Goal: Find contact information: Find contact information

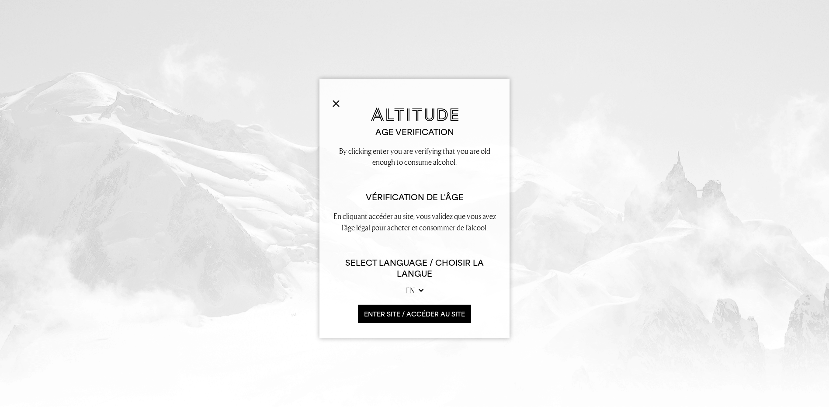
drag, startPoint x: 394, startPoint y: 314, endPoint x: 392, endPoint y: 301, distance: 13.4
click at [394, 314] on button "ENTER SITE / accéder au site" at bounding box center [414, 314] width 113 height 19
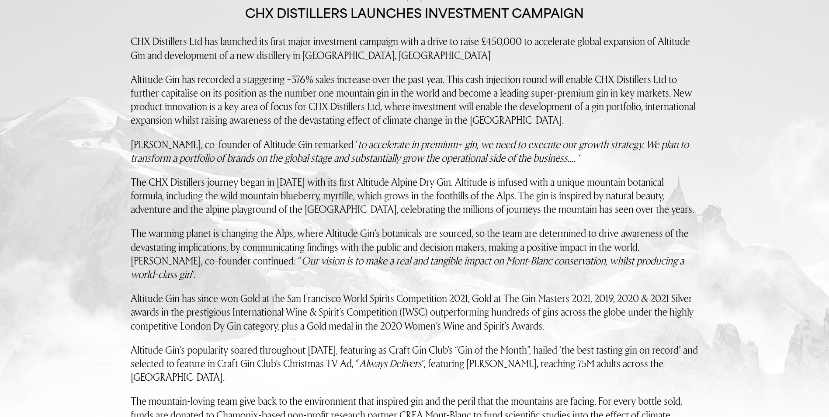
scroll to position [666, 0]
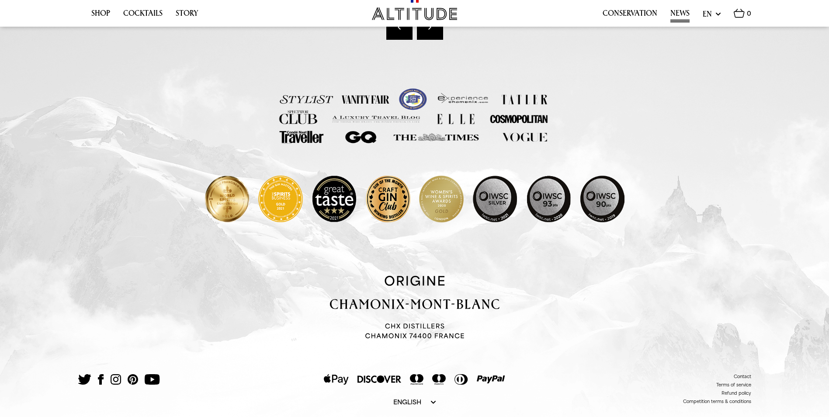
drag, startPoint x: 202, startPoint y: 120, endPoint x: 264, endPoint y: 360, distance: 248.2
click at [627, 17] on link "Conservation" at bounding box center [630, 16] width 55 height 14
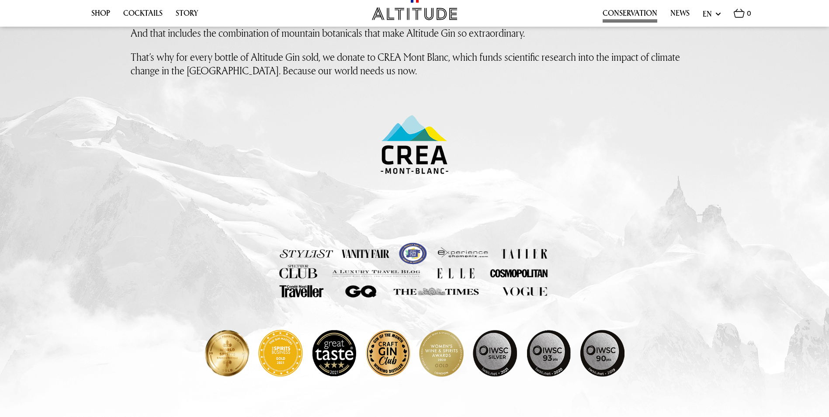
scroll to position [564, 0]
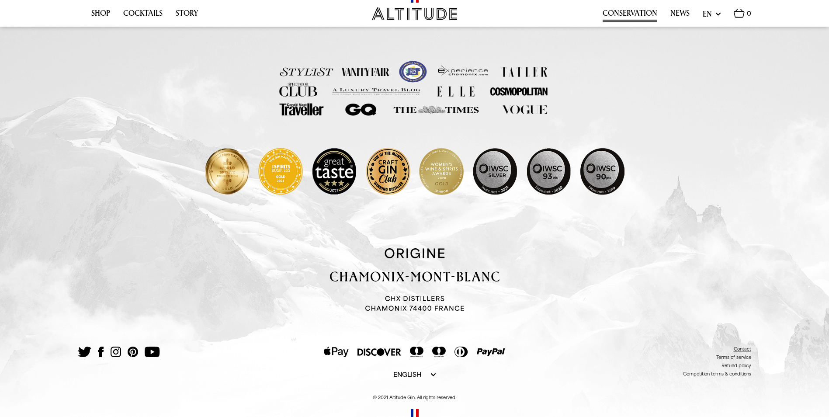
click at [739, 349] on link "Contact" at bounding box center [742, 348] width 17 height 5
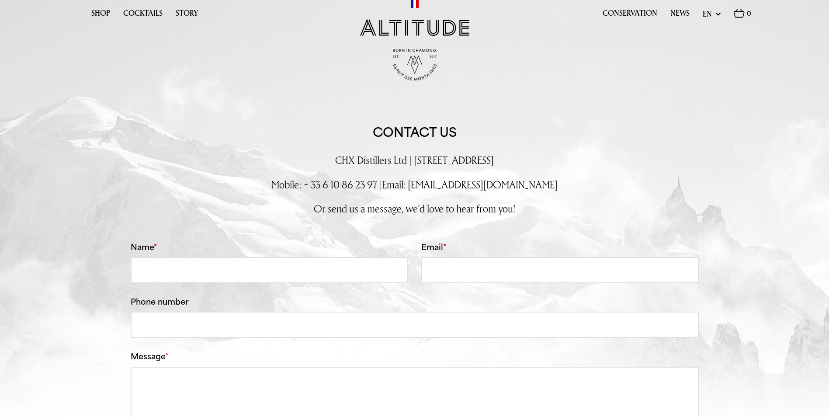
click at [298, 180] on p "Mobile: + 33 6 10 86 23 97 | Email: info@chxdistillers.com" at bounding box center [415, 185] width 568 height 14
drag, startPoint x: 298, startPoint y: 180, endPoint x: 435, endPoint y: 180, distance: 136.8
click at [435, 180] on p "Mobile: + 33 6 10 86 23 97 | Email: info@chxdistillers.com" at bounding box center [415, 185] width 568 height 14
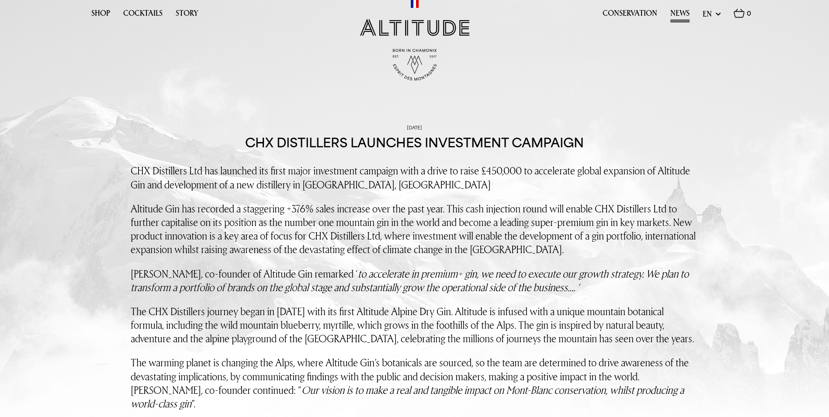
click at [139, 167] on p "CHX Distillers Ltd has launched its first major investment campaign with a driv…" at bounding box center [415, 177] width 568 height 27
drag, startPoint x: 139, startPoint y: 167, endPoint x: 229, endPoint y: 168, distance: 90.0
click at [229, 168] on p "CHX Distillers Ltd has launched its first major investment campaign with a driv…" at bounding box center [415, 177] width 568 height 27
